Goal: Information Seeking & Learning: Stay updated

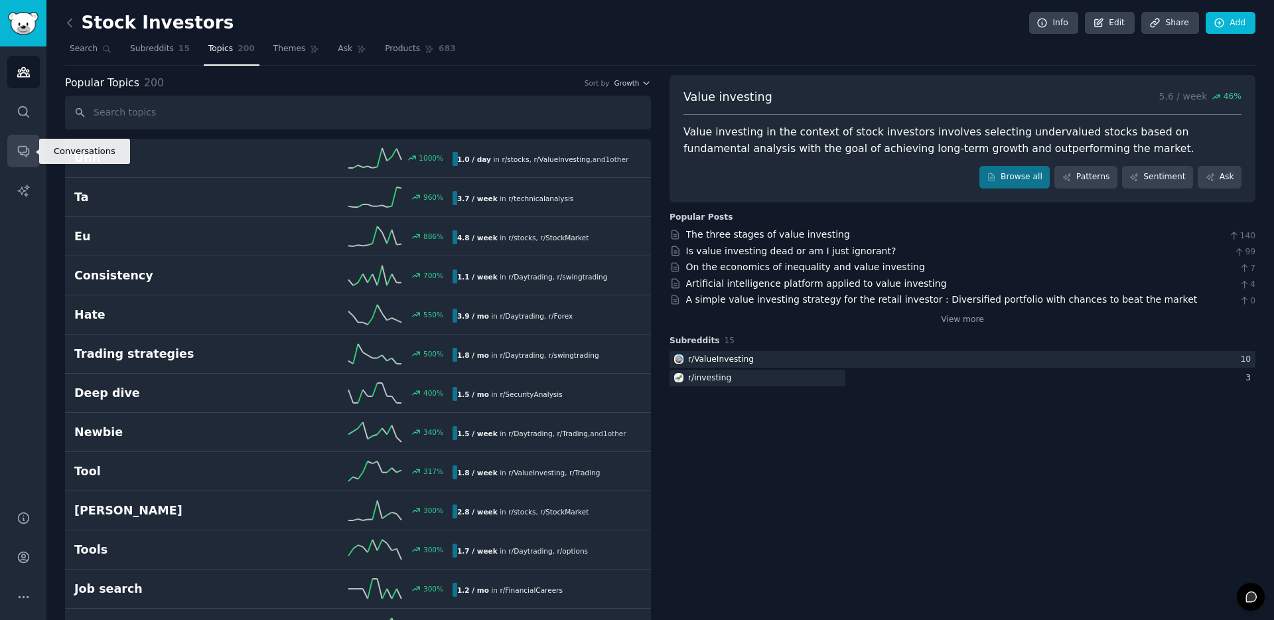
scroll to position [74, 0]
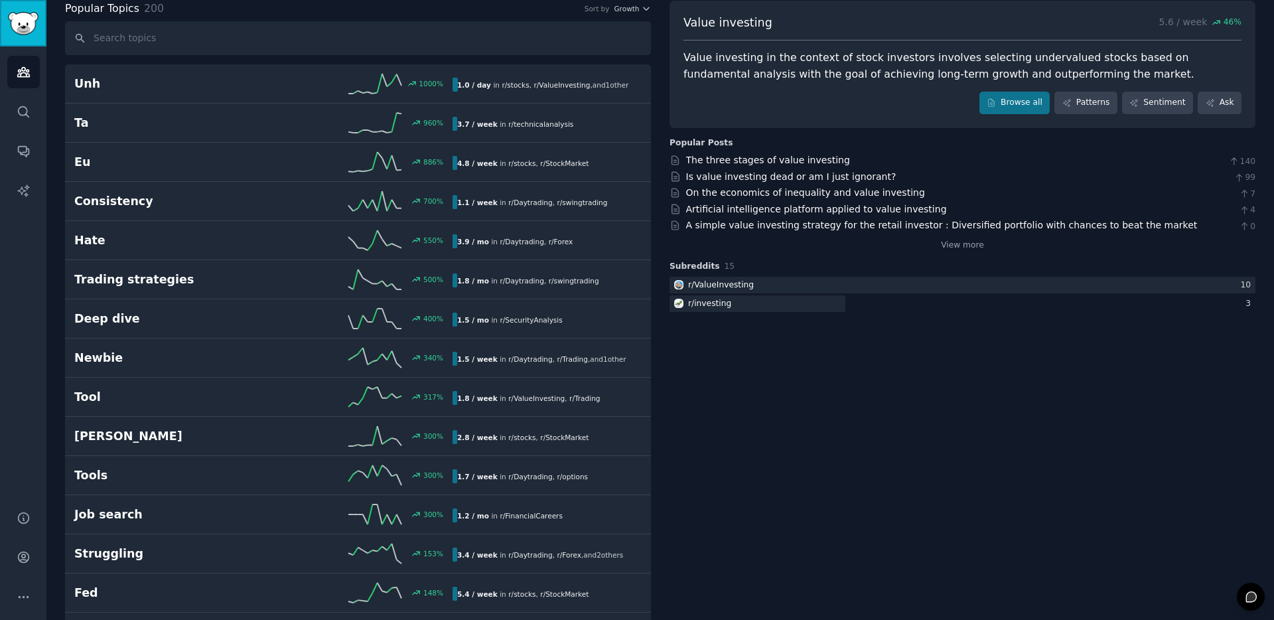
click at [36, 38] on link "Sidebar" at bounding box center [23, 23] width 46 height 46
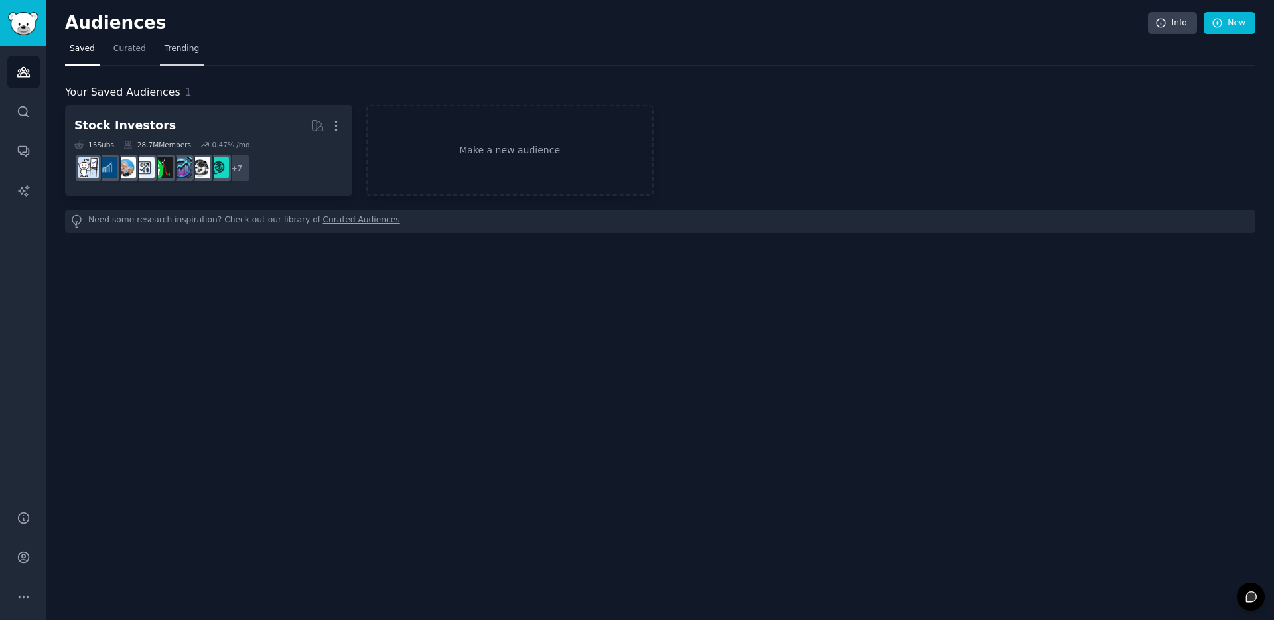
click at [181, 50] on span "Trending" at bounding box center [182, 49] width 34 height 12
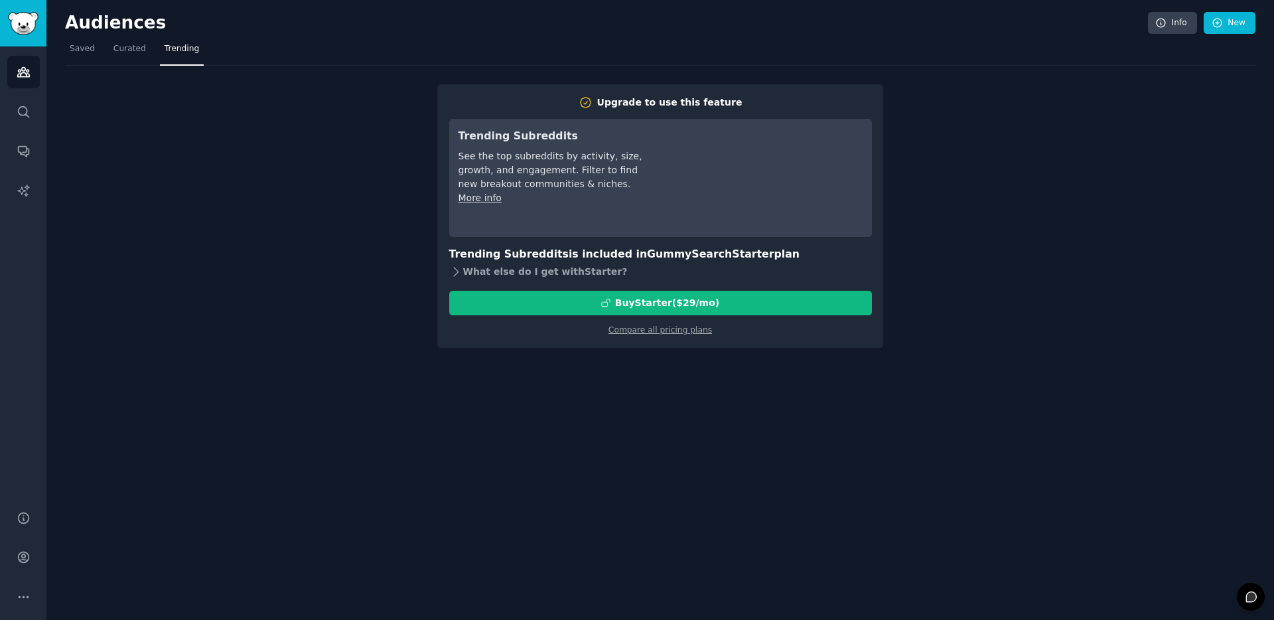
click at [458, 267] on icon at bounding box center [456, 272] width 14 height 14
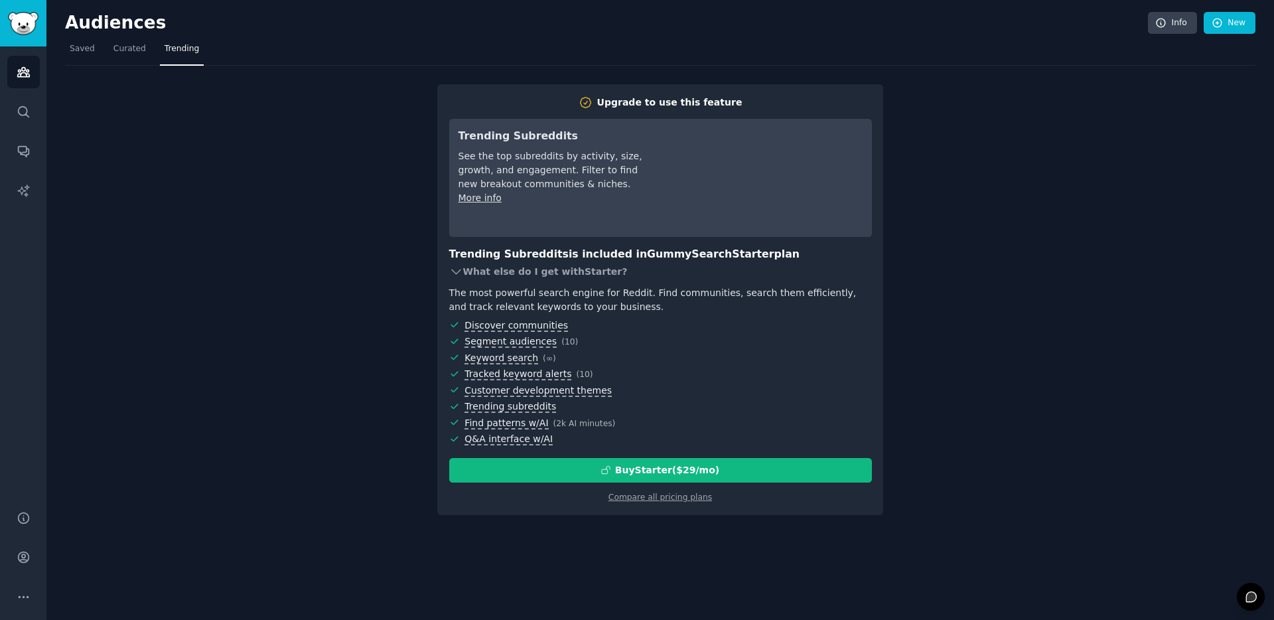
click at [458, 267] on icon at bounding box center [456, 272] width 14 height 14
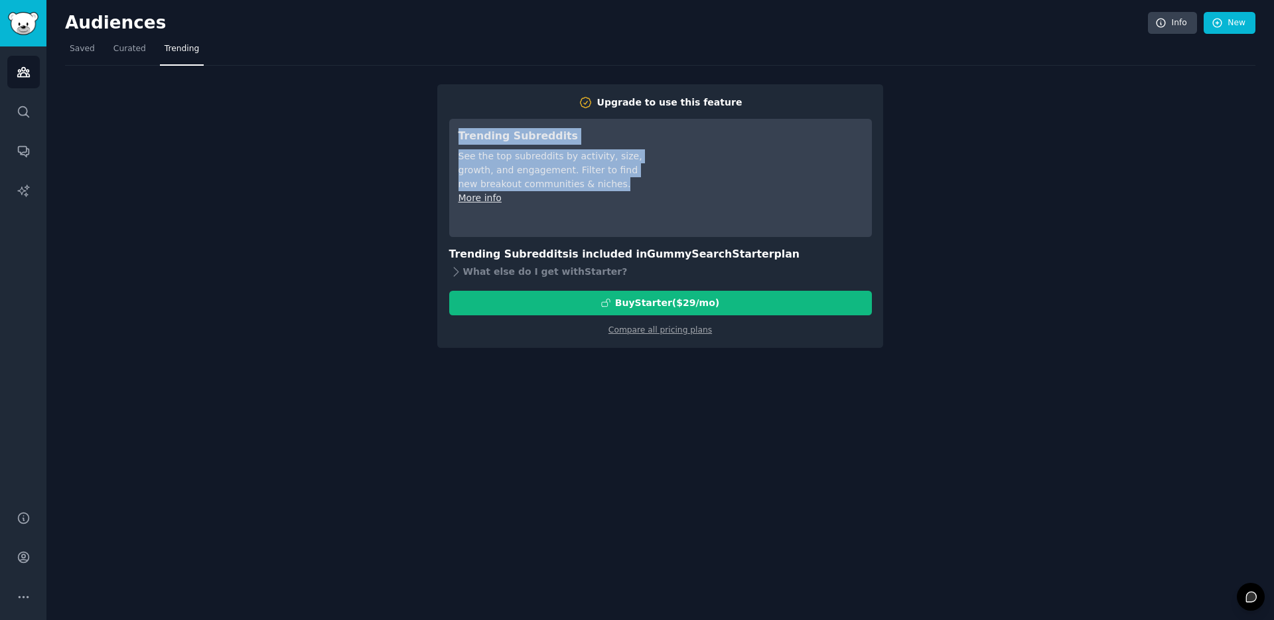
copy div "Trending Subreddits See the top subreddits by activity, size, growth, and engag…"
drag, startPoint x: 606, startPoint y: 184, endPoint x: 447, endPoint y: 125, distance: 169.0
click at [447, 125] on div "Upgrade to use this feature Trending Subreddits See the top subreddits by activ…" at bounding box center [660, 215] width 446 height 263
